Goal: Task Accomplishment & Management: Manage account settings

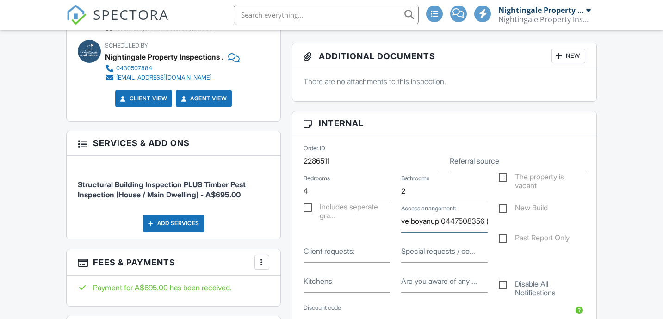
scroll to position [0, 184]
drag, startPoint x: 449, startPoint y: 224, endPoint x: 505, endPoint y: 224, distance: 56.4
click at [505, 224] on div "Includes seperate gra... Access arrangement: owner will be home. give her a cal…" at bounding box center [444, 218] width 293 height 30
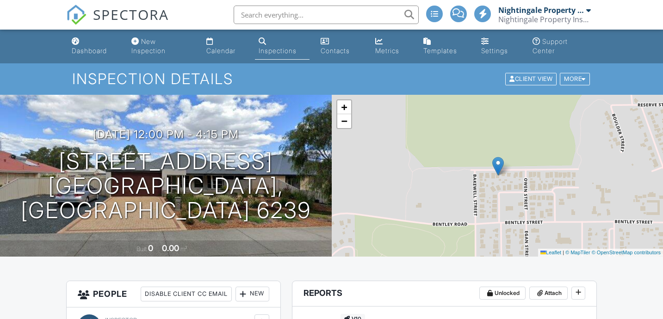
scroll to position [4, 0]
